Goal: Transaction & Acquisition: Purchase product/service

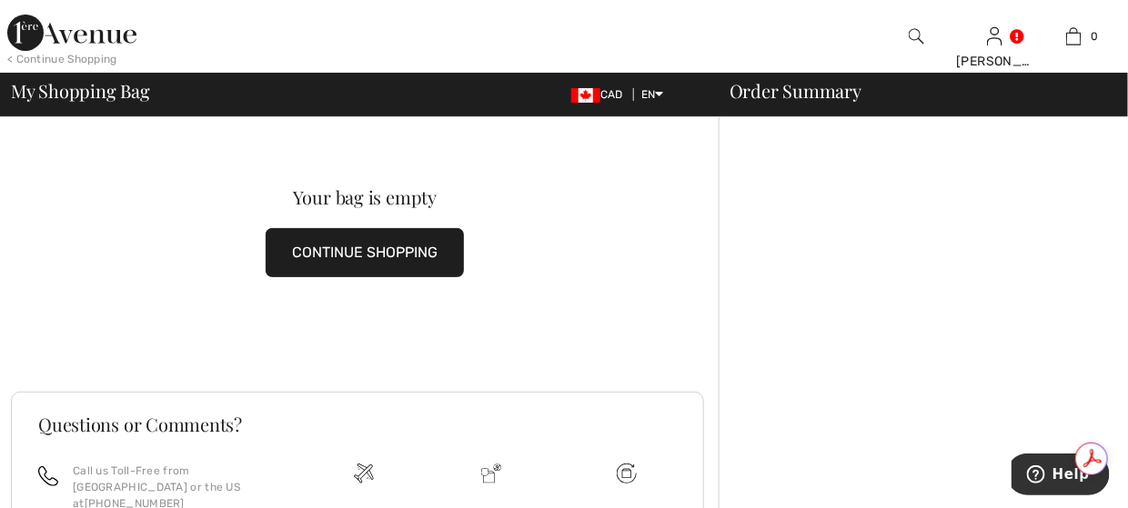
click at [37, 35] on img at bounding box center [71, 33] width 129 height 36
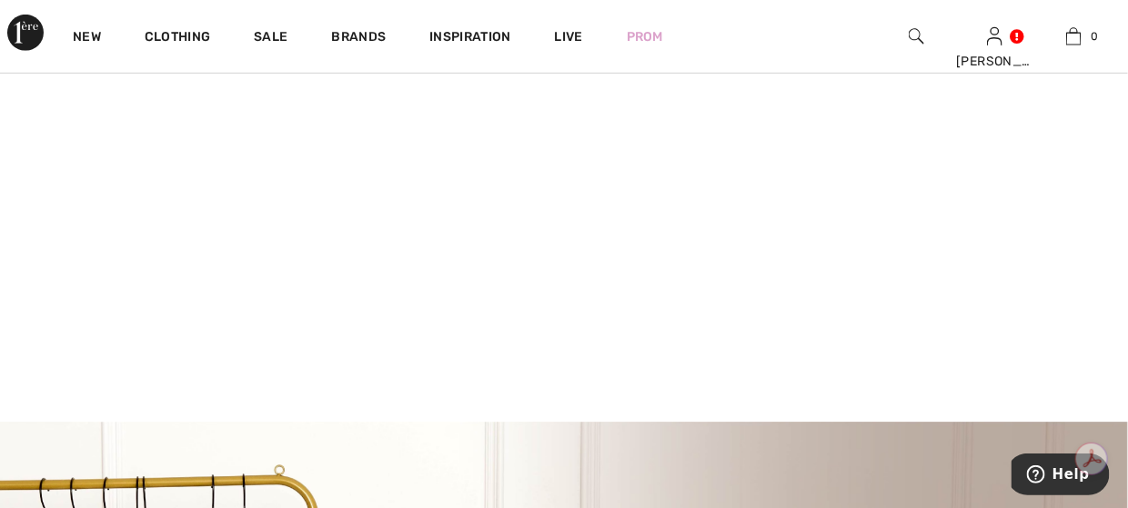
scroll to position [273, 0]
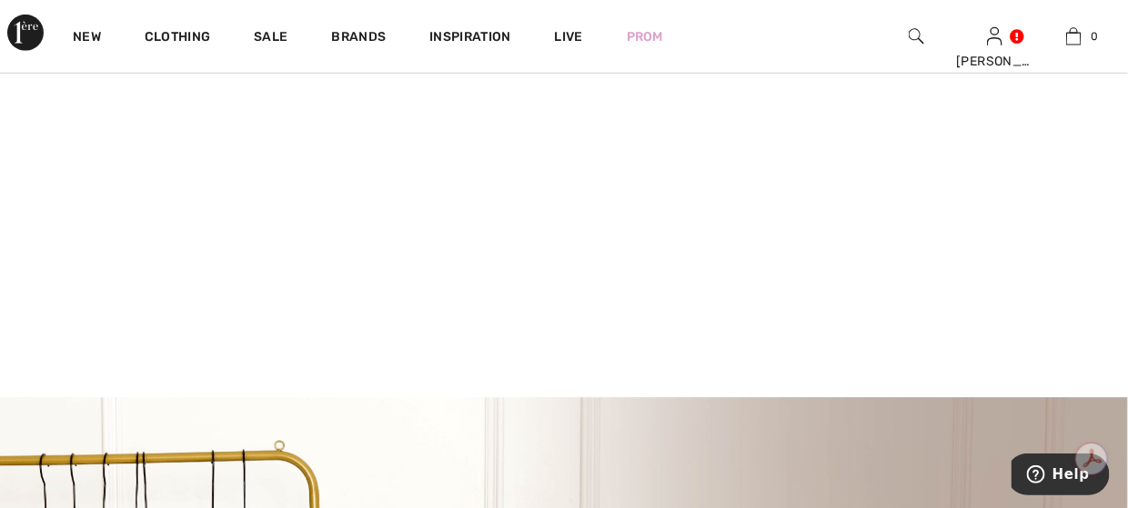
click at [249, 209] on video at bounding box center [564, 117] width 1128 height 564
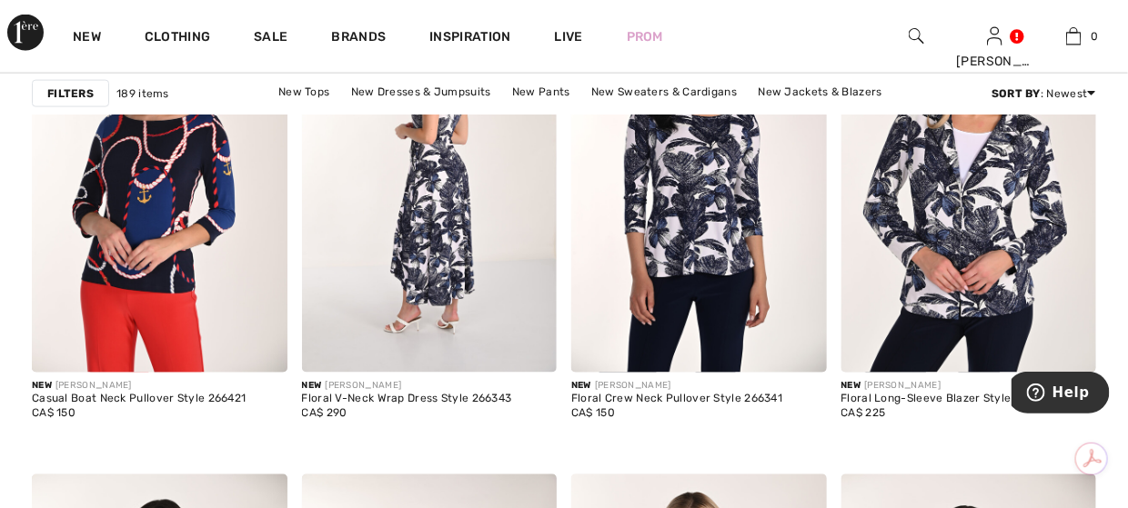
scroll to position [3001, 0]
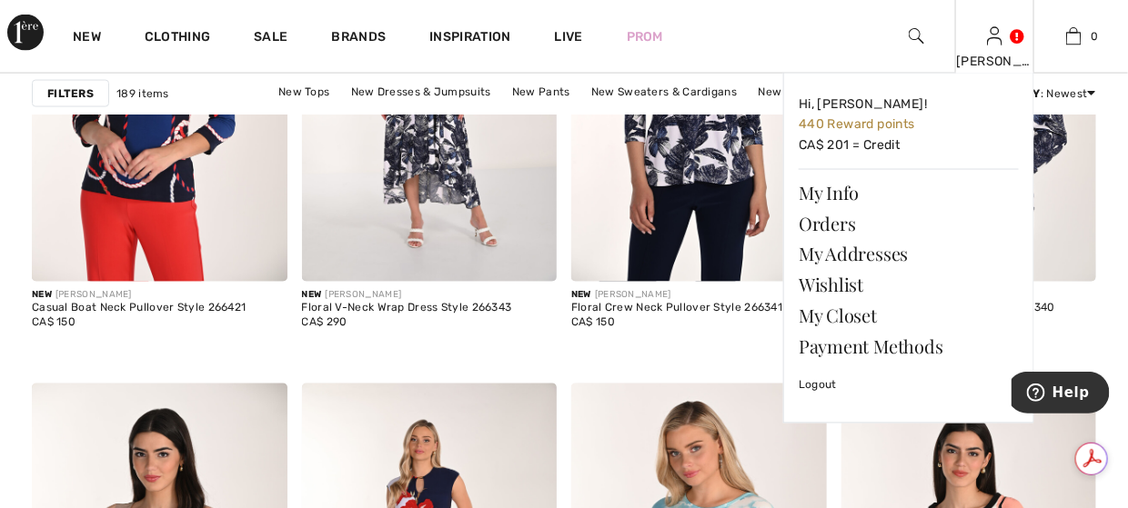
click at [979, 34] on div "Cheryl Hi, Cheryl! 440 Reward points CA$ 201 = Credit My Info Orders My Address…" at bounding box center [994, 36] width 79 height 73
click at [844, 277] on link "Wishlist" at bounding box center [909, 285] width 220 height 31
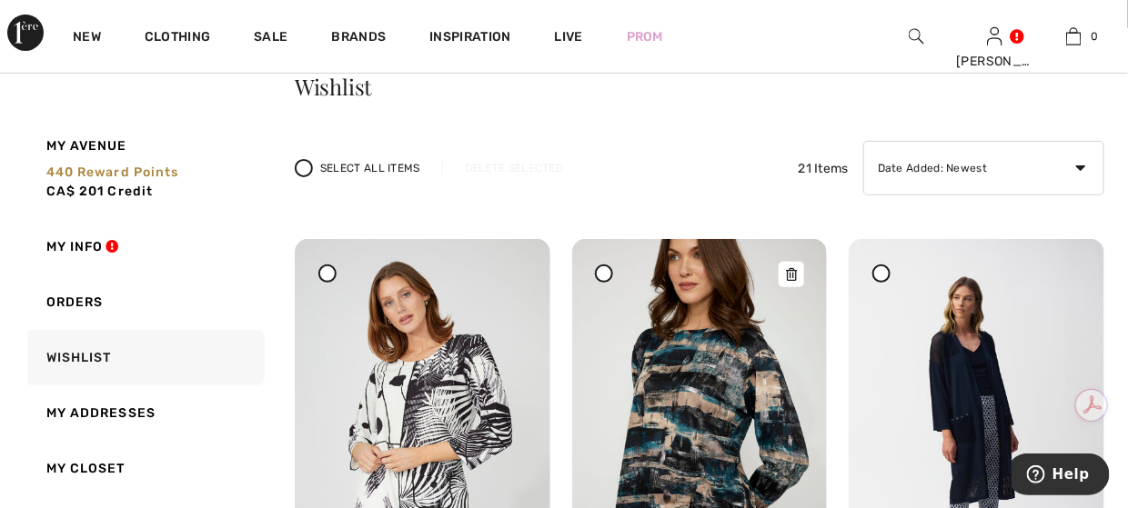
scroll to position [273, 0]
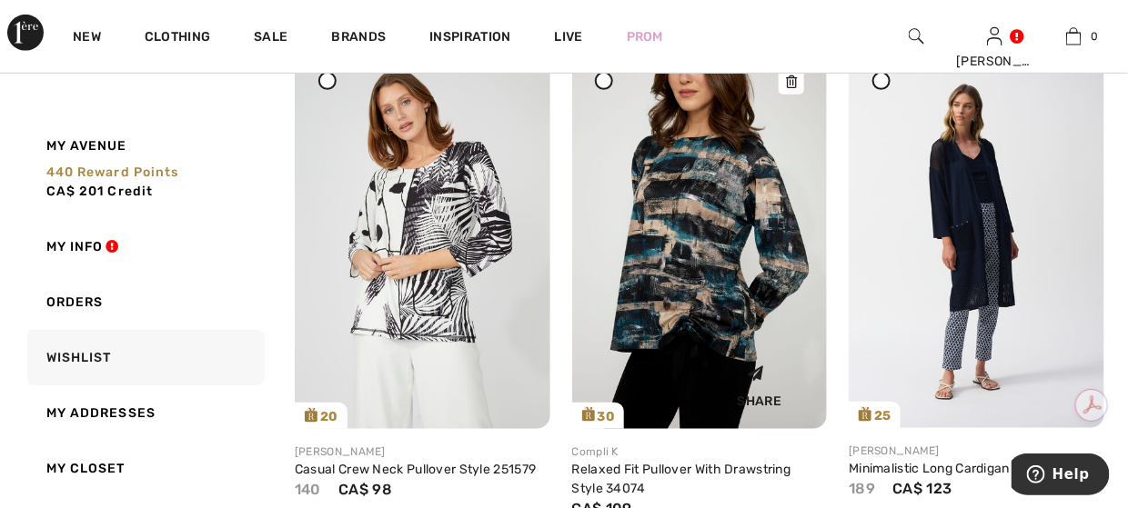
click at [679, 305] on img at bounding box center [700, 237] width 256 height 383
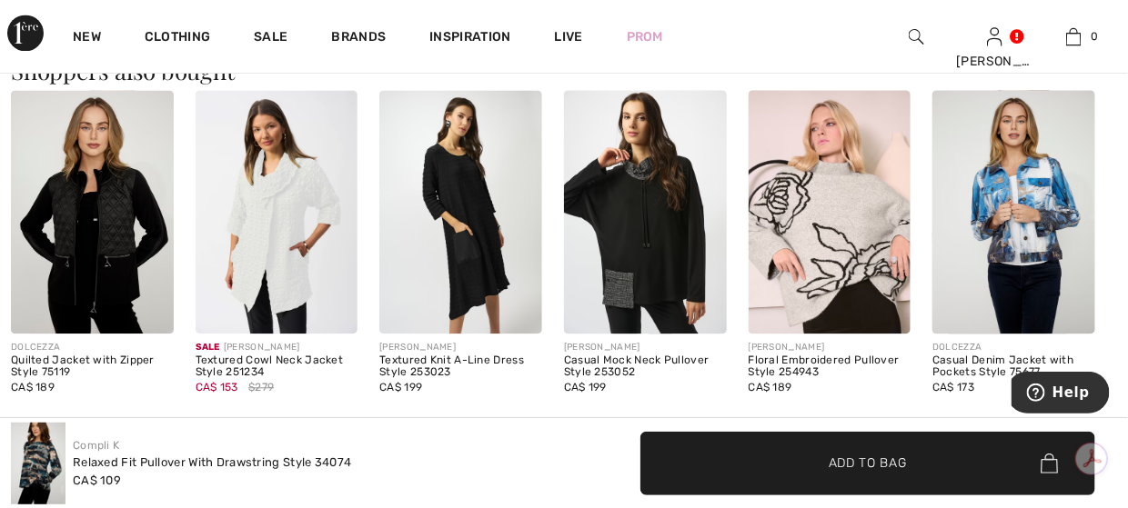
scroll to position [1091, 0]
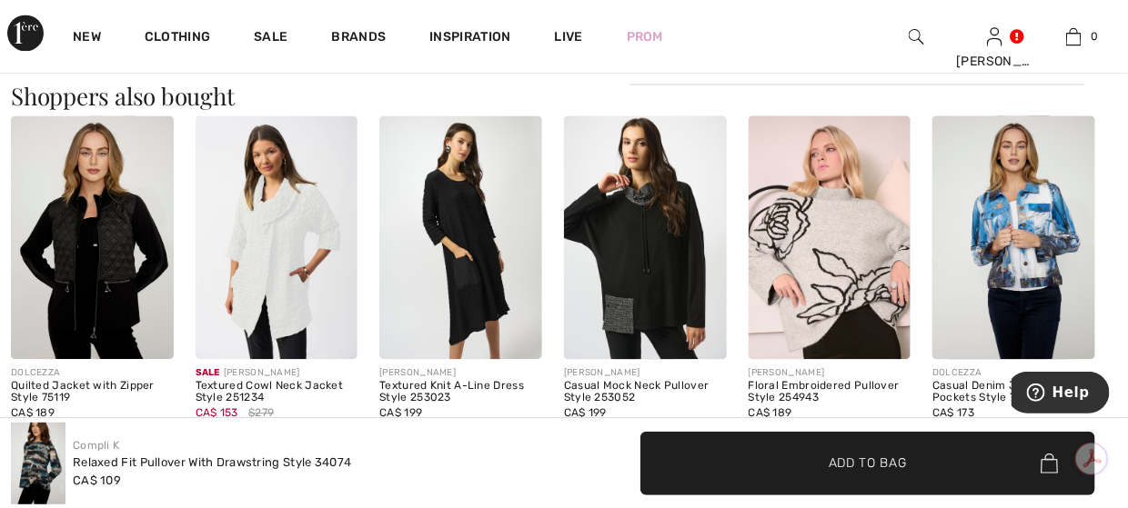
click at [490, 286] on img at bounding box center [460, 238] width 163 height 244
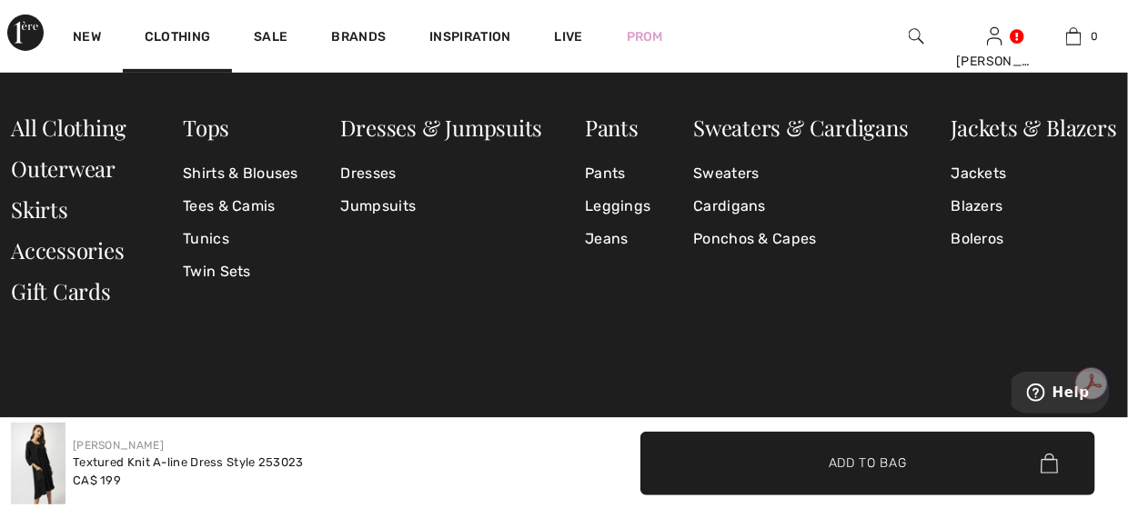
scroll to position [182, 0]
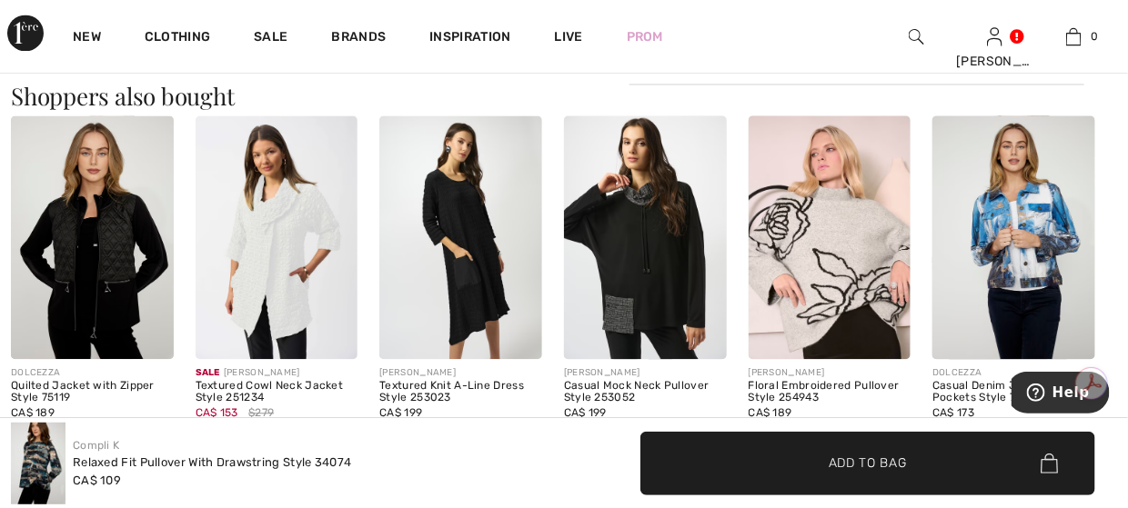
scroll to position [1114, 0]
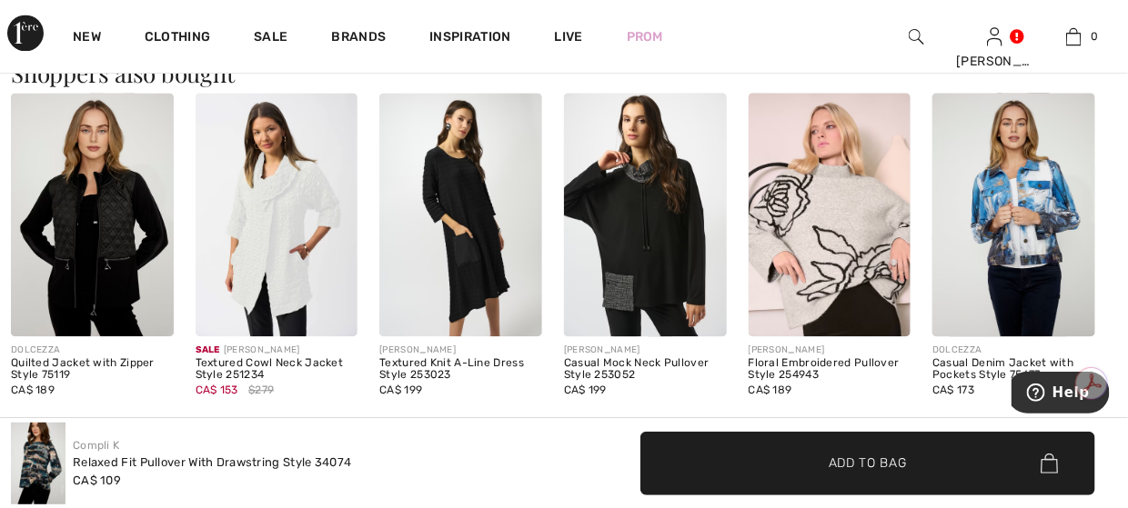
click at [619, 227] on img at bounding box center [645, 215] width 163 height 244
